Goal: Navigation & Orientation: Find specific page/section

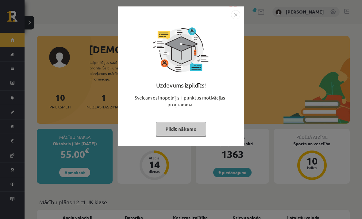
click at [177, 132] on button "Pildīt nākamo" at bounding box center [181, 129] width 50 height 14
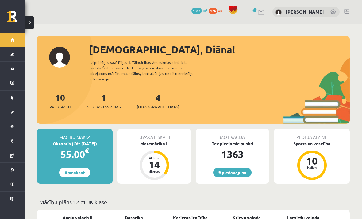
click at [107, 95] on link "1 Neizlasītās ziņas" at bounding box center [104, 101] width 34 height 18
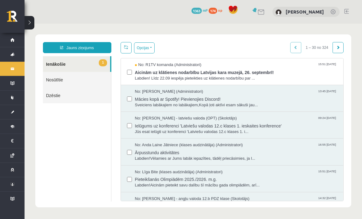
click at [152, 73] on span "Aicinām uz klātienes nodarbību Latvijas kara muzejā, 26. septembrī!" at bounding box center [236, 72] width 203 height 8
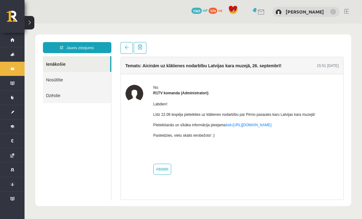
click at [11, 37] on link "Sākums" at bounding box center [12, 40] width 25 height 14
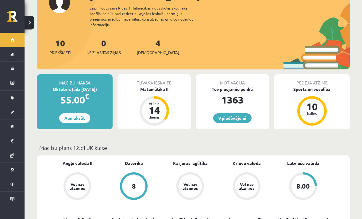
scroll to position [53, 0]
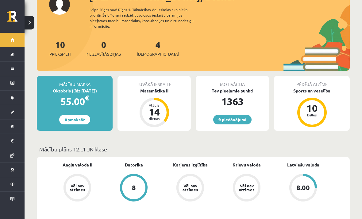
click at [12, 112] on link "[DEMOGRAPHIC_DATA]" at bounding box center [12, 112] width 25 height 14
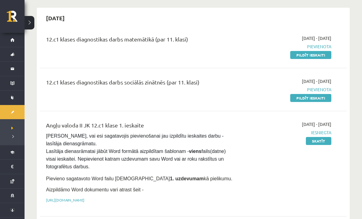
click at [145, 120] on div "Angļu valoda II JK 12.c1 klase 1. ieskaite [PERSON_NAME], vai esi sagatavojis p…" at bounding box center [193, 164] width 307 height 98
